Goal: Task Accomplishment & Management: Manage account settings

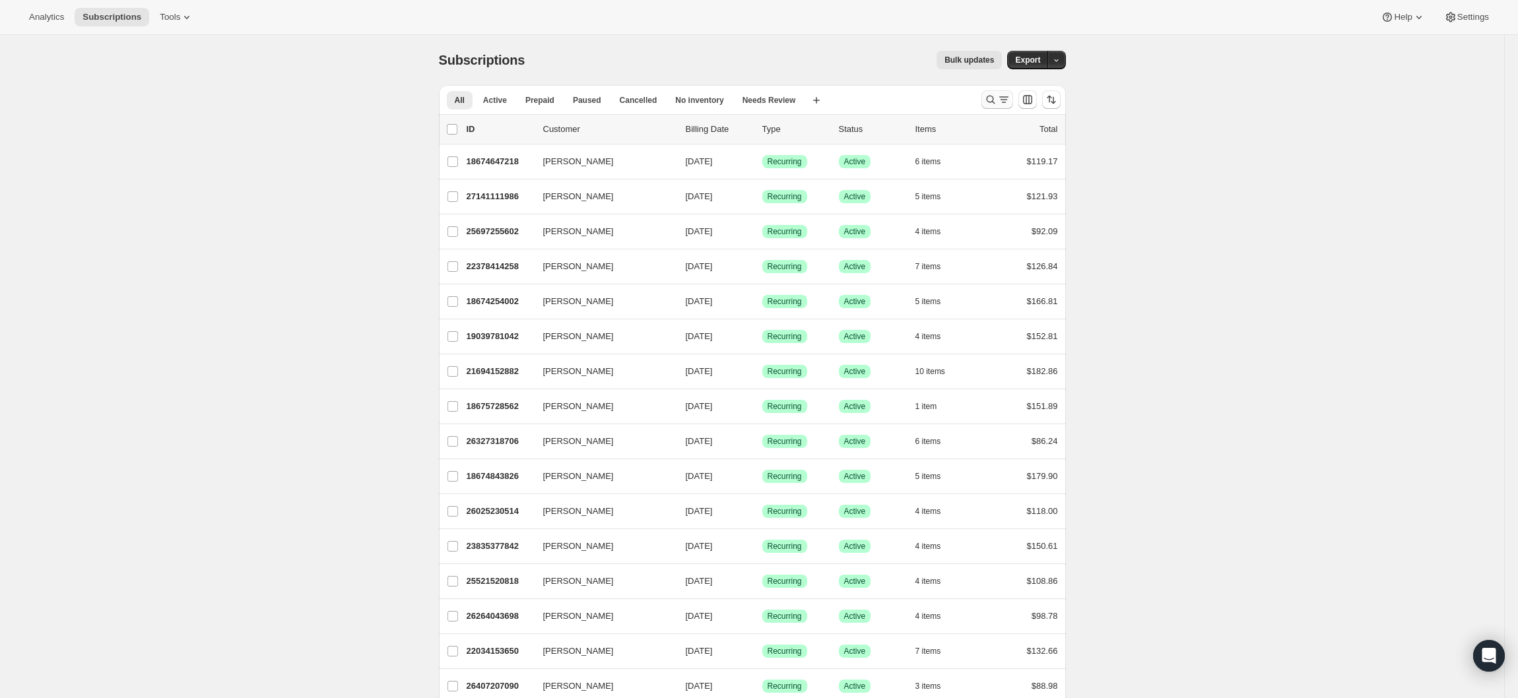
click at [1003, 103] on icon "Search and filter results" at bounding box center [1003, 99] width 13 height 13
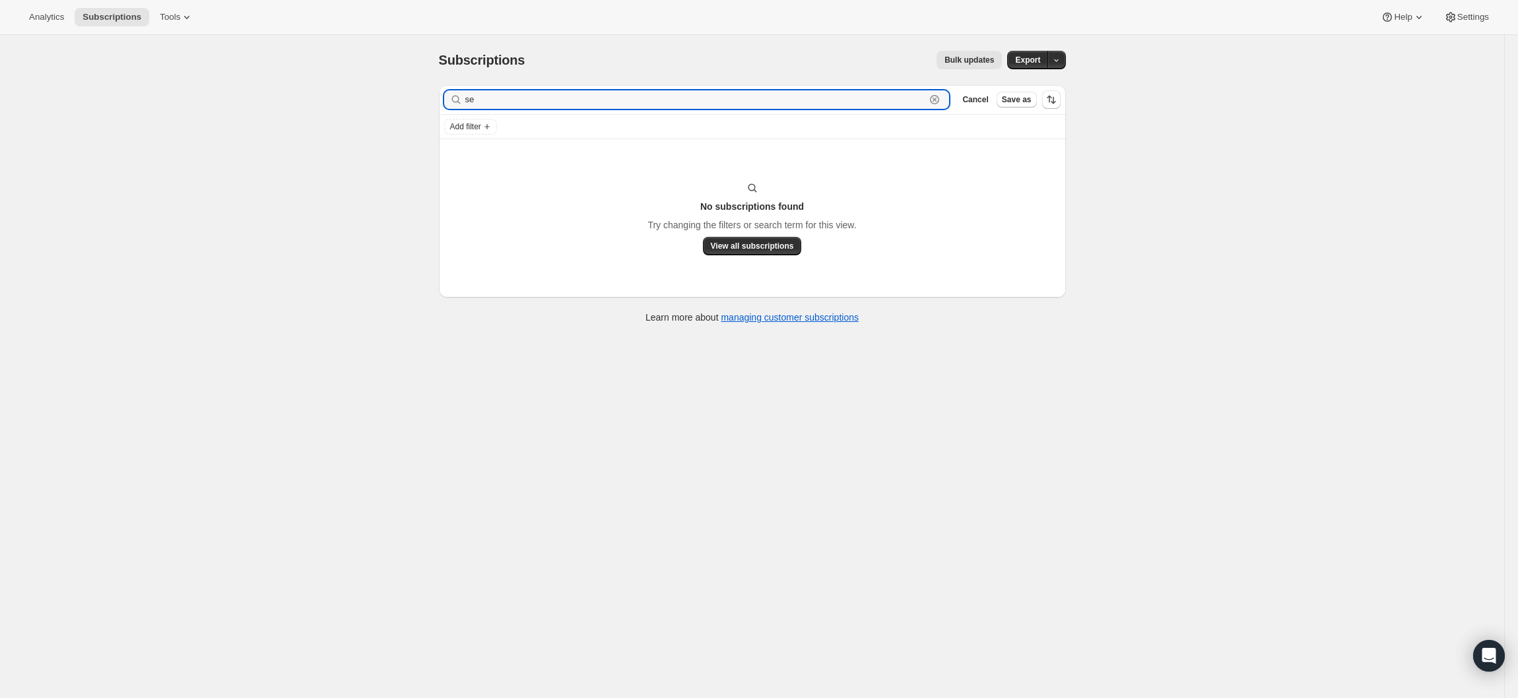
type input "s"
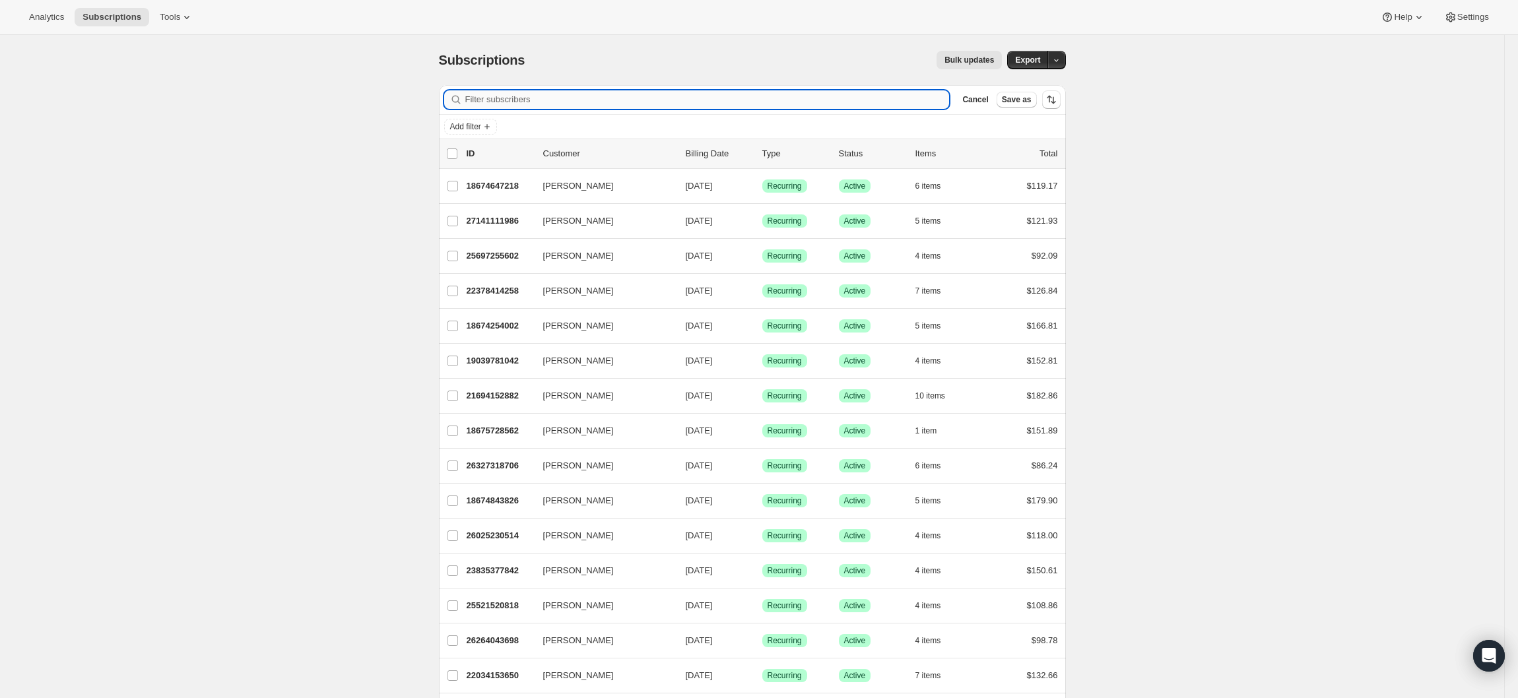
click at [531, 91] on input "Filter subscribers" at bounding box center [707, 99] width 484 height 18
paste input "Sean Paterson <info@sapsltd.nz>"
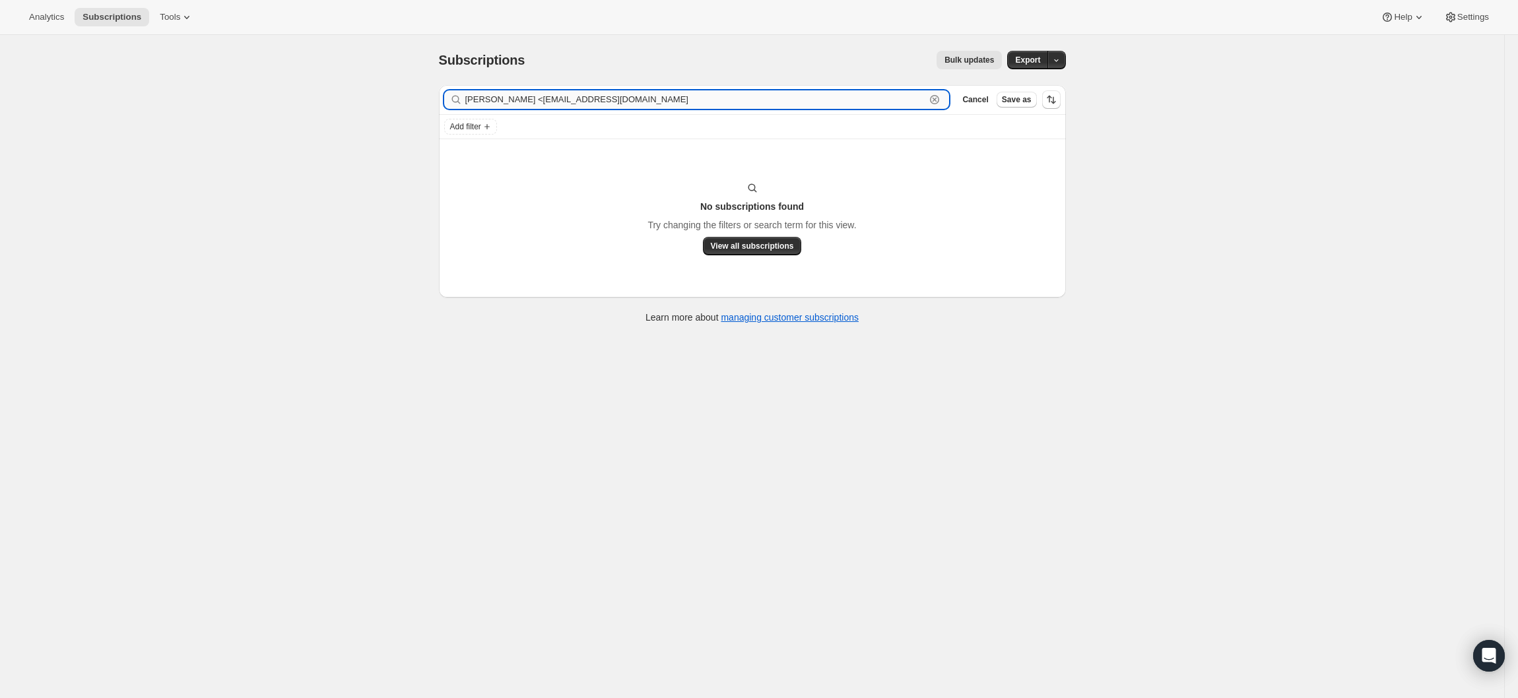
click at [531, 94] on input "Sean Paterson <info@sapsltd.nz" at bounding box center [695, 99] width 461 height 18
type input "info@sapsltd.nz"
